Goal: Task Accomplishment & Management: Manage account settings

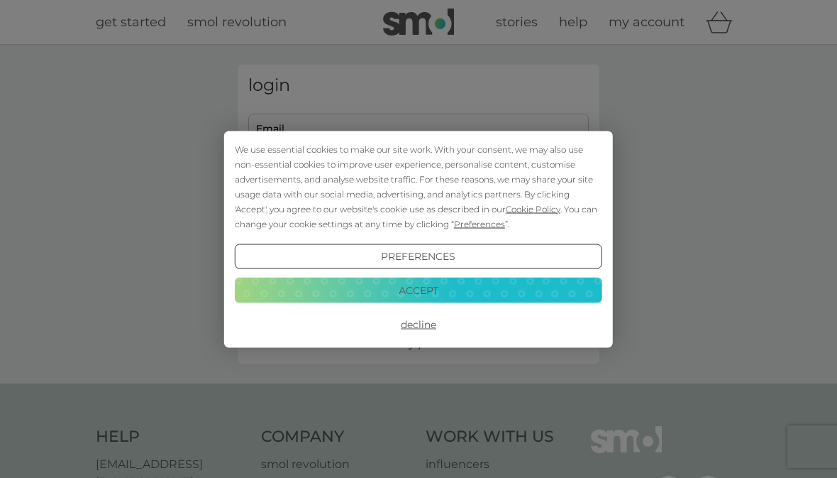
click at [446, 289] on button "Accept" at bounding box center [419, 290] width 368 height 26
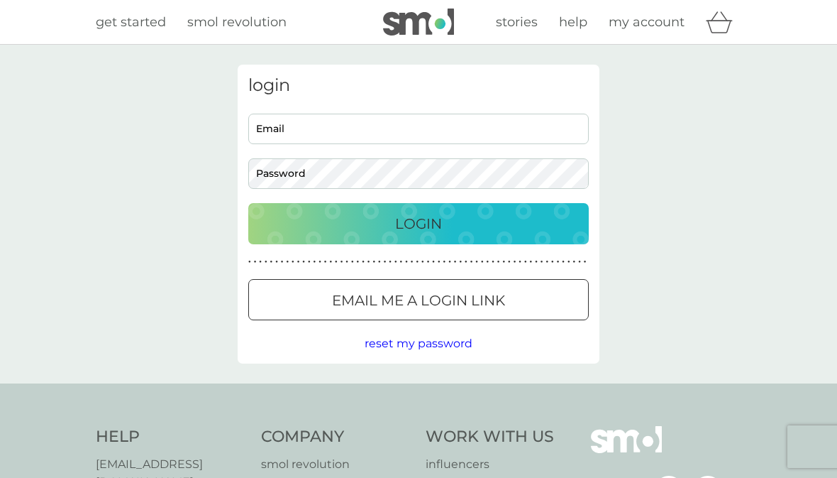
click at [338, 121] on input "Email" at bounding box center [418, 129] width 341 height 31
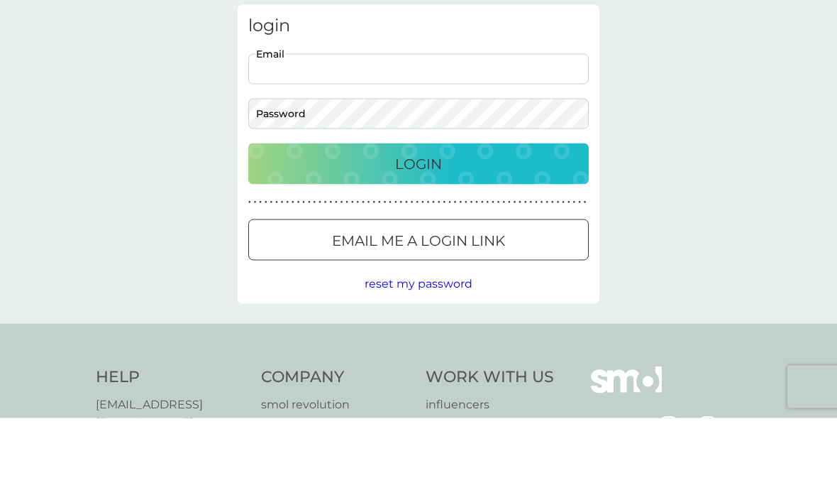
type input "nikihchill@btinternet.com"
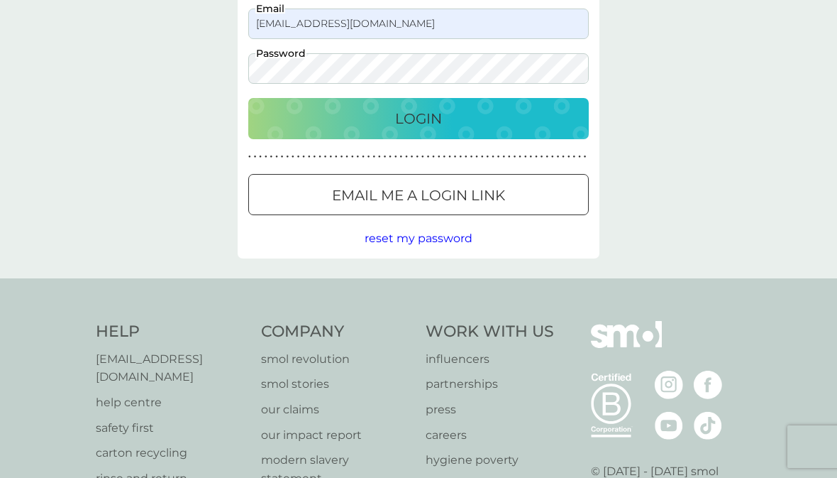
scroll to position [104, 0]
click at [439, 111] on p "Login" at bounding box center [418, 119] width 47 height 23
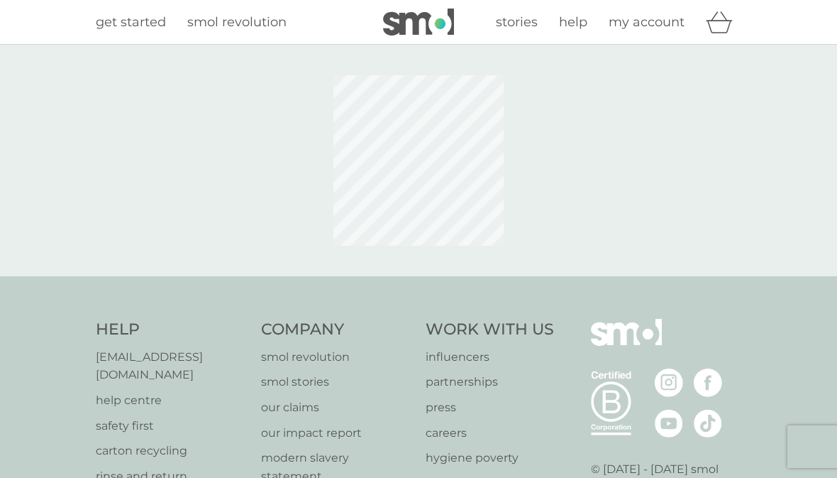
scroll to position [105, 0]
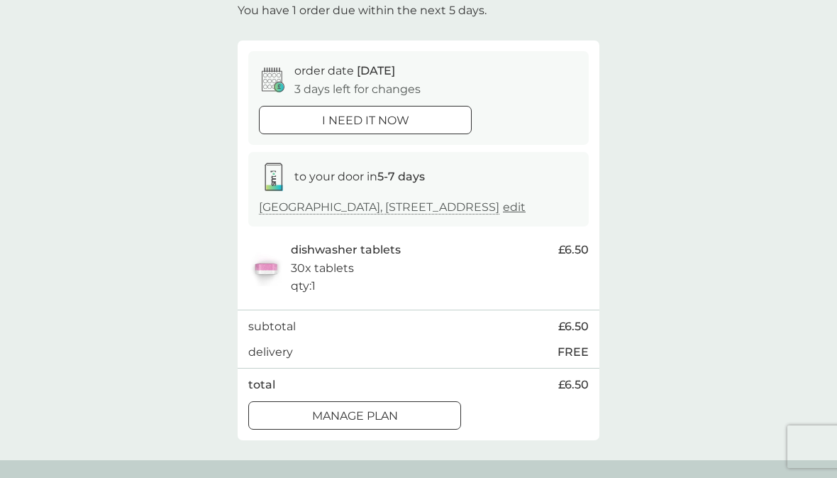
click at [392, 424] on p "Manage plan" at bounding box center [355, 416] width 86 height 18
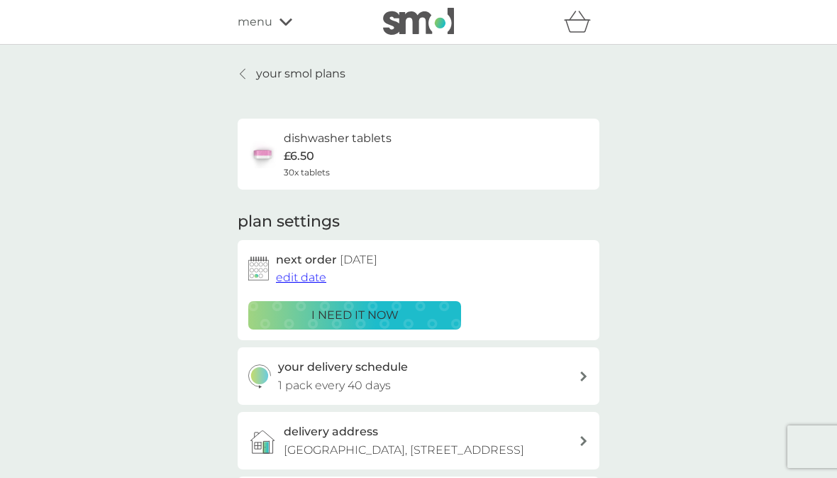
click at [516, 146] on div "dishwasher tablets £6.50 30x tablets" at bounding box center [418, 154] width 341 height 50
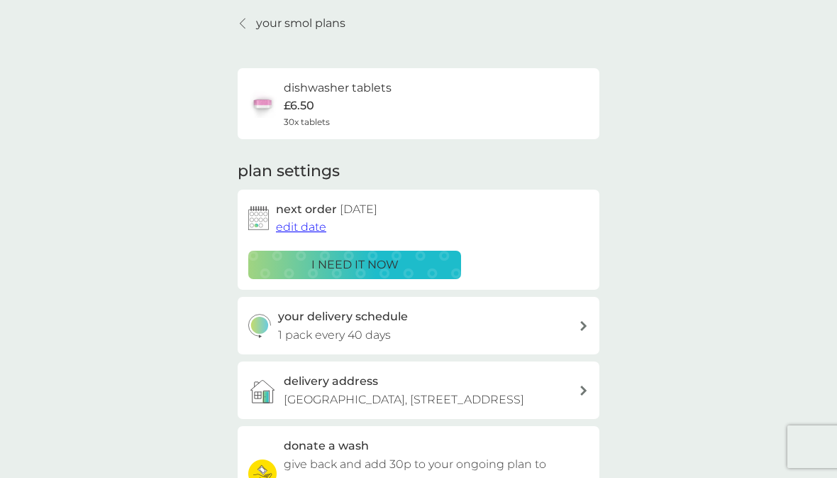
scroll to position [50, 0]
click at [308, 211] on h2 "next order [DATE]" at bounding box center [326, 210] width 101 height 18
click at [311, 225] on span "edit date" at bounding box center [301, 227] width 50 height 13
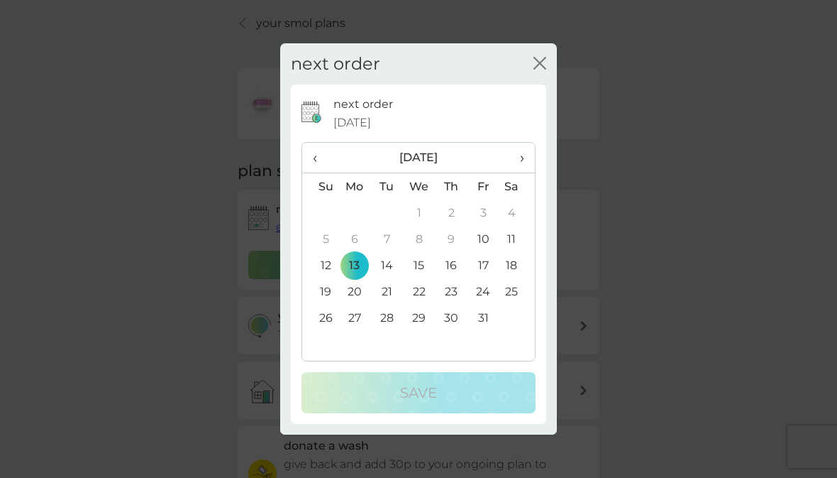
click at [358, 315] on td "27" at bounding box center [354, 317] width 33 height 26
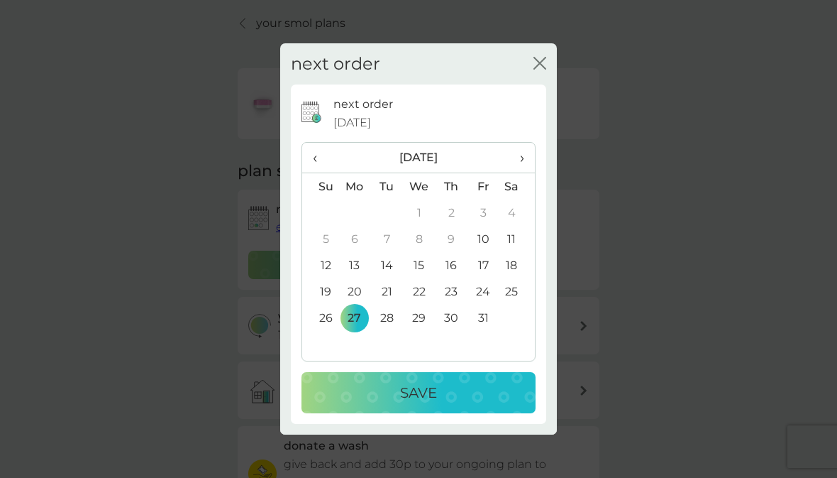
click at [444, 382] on div "Save" at bounding box center [419, 392] width 206 height 23
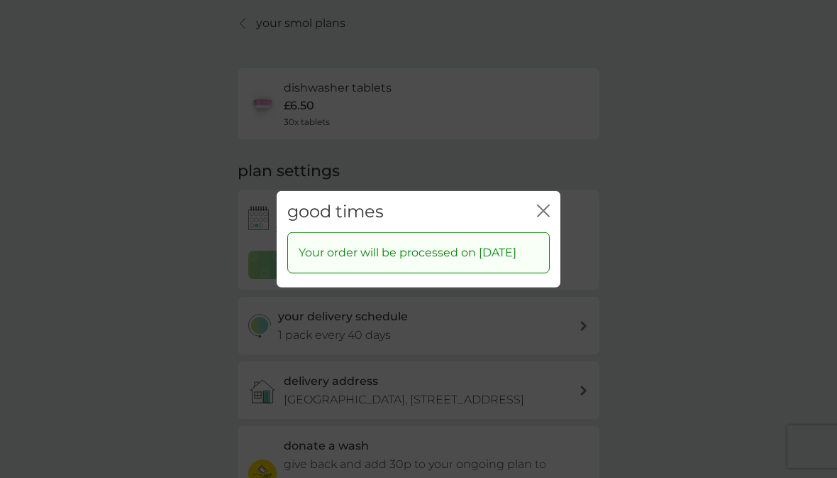
click at [536, 191] on div "good times close" at bounding box center [419, 211] width 284 height 42
click at [545, 204] on icon "close" at bounding box center [543, 210] width 13 height 13
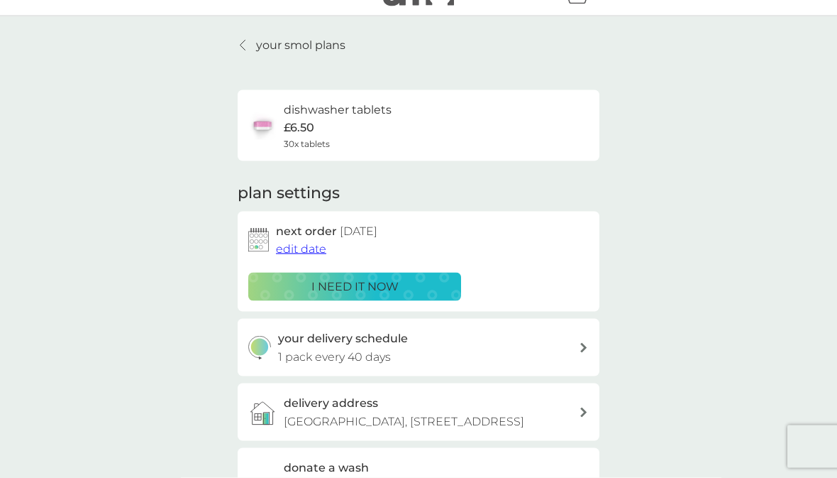
scroll to position [0, 0]
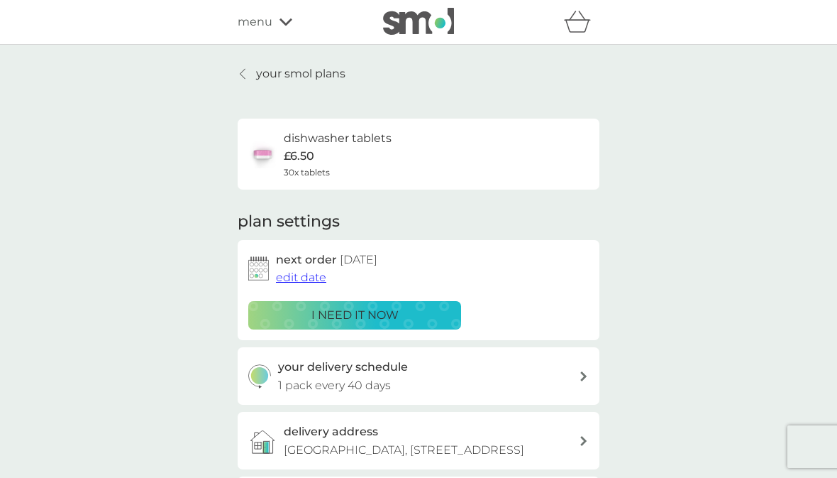
click at [252, 67] on link "your smol plans" at bounding box center [292, 74] width 108 height 18
